Goal: Task Accomplishment & Management: Use online tool/utility

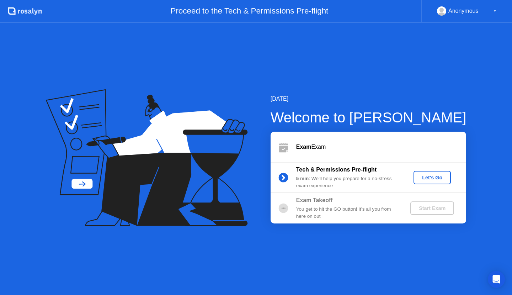
click at [427, 176] on div "Let's Go" at bounding box center [432, 177] width 32 height 6
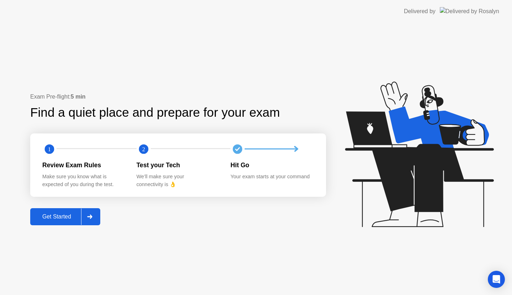
click at [73, 215] on div "Get Started" at bounding box center [56, 216] width 49 height 6
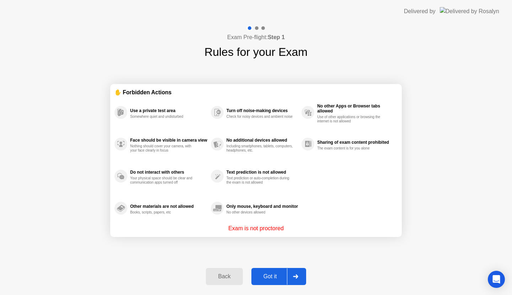
click at [273, 275] on div "Got it" at bounding box center [269, 276] width 33 height 6
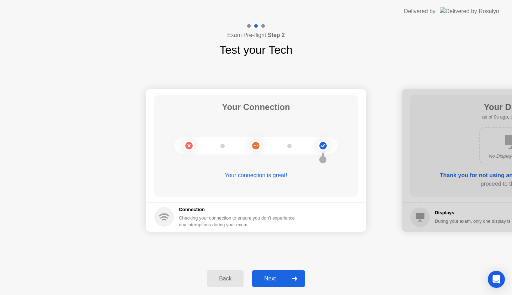
click at [268, 277] on div "Next" at bounding box center [270, 278] width 32 height 6
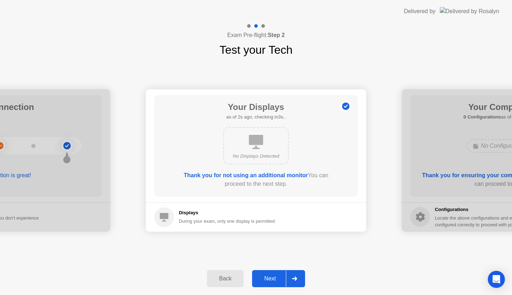
click at [268, 277] on div "Next" at bounding box center [270, 278] width 32 height 6
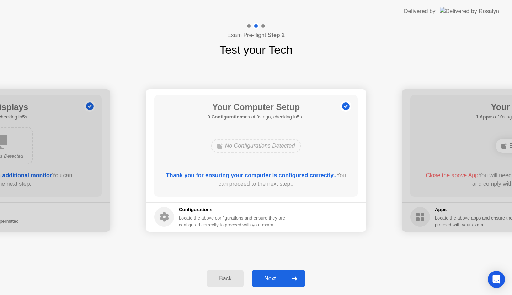
click at [268, 277] on div "Next" at bounding box center [270, 278] width 32 height 6
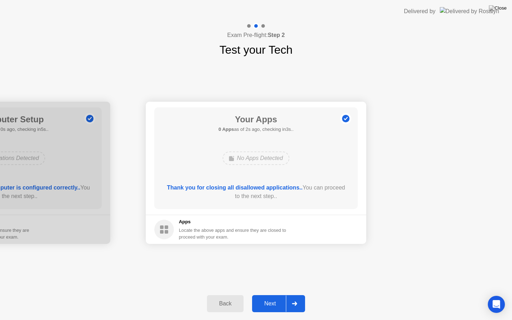
click at [273, 294] on div "Next" at bounding box center [270, 303] width 32 height 6
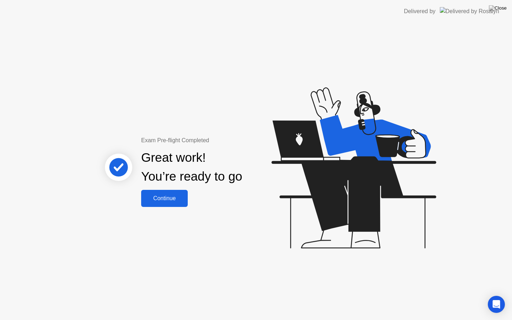
click at [168, 200] on div "Continue" at bounding box center [164, 198] width 42 height 6
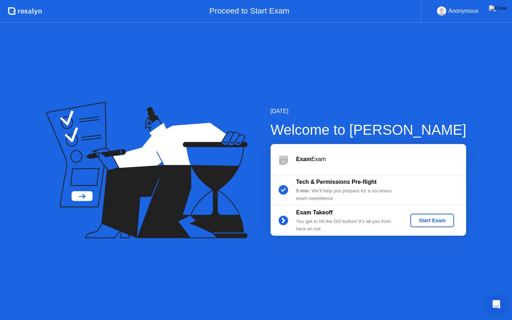
click at [434, 222] on div "Start Exam" at bounding box center [432, 220] width 38 height 6
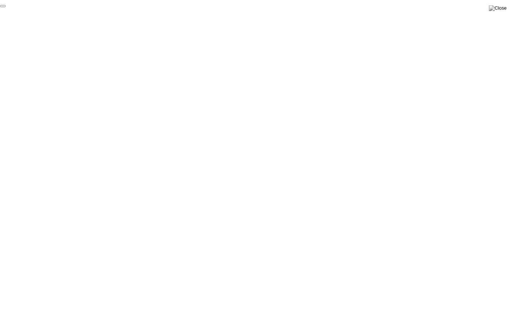
click div "End Proctoring Session"
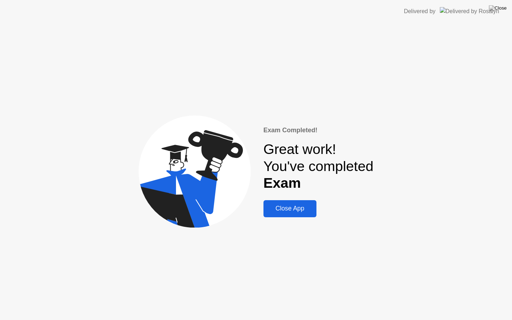
click at [304, 216] on button "Close App" at bounding box center [289, 208] width 53 height 17
